Goal: Information Seeking & Learning: Learn about a topic

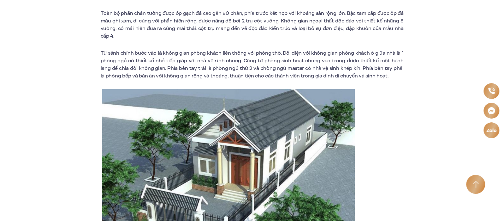
scroll to position [2514, 0]
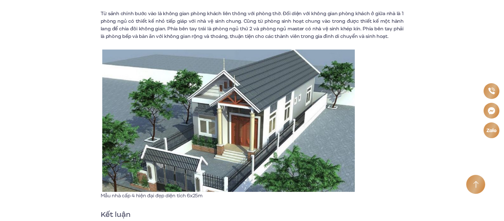
click at [169, 86] on img at bounding box center [228, 121] width 253 height 142
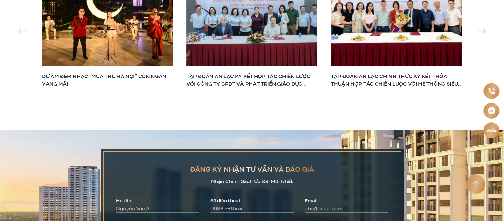
scroll to position [3027, 0]
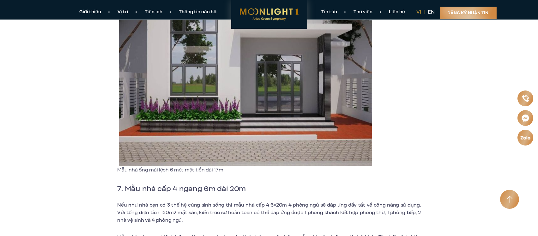
scroll to position [1705, 0]
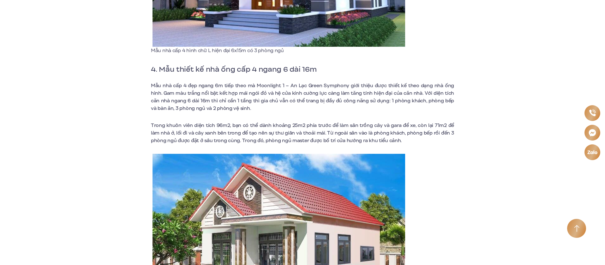
scroll to position [1205, 0]
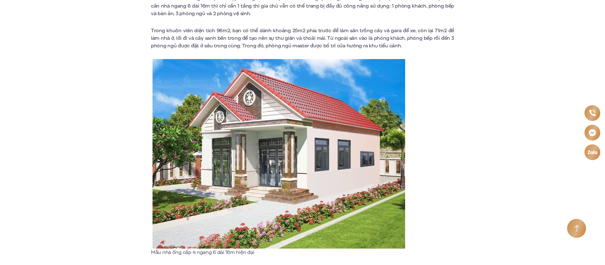
click at [251, 167] on img at bounding box center [278, 153] width 253 height 189
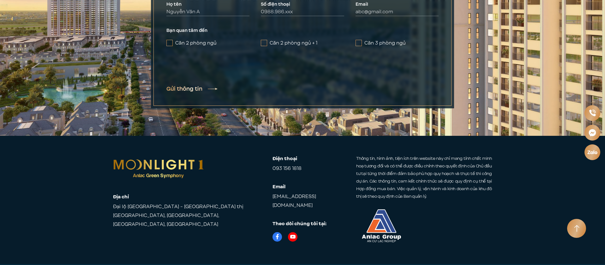
scroll to position [3187, 0]
